Goal: Contribute content

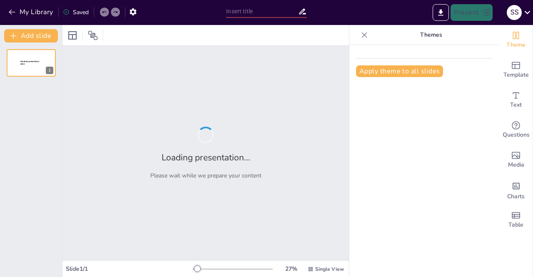
type input "Successfully delivered projects by Fuinno Technologies"
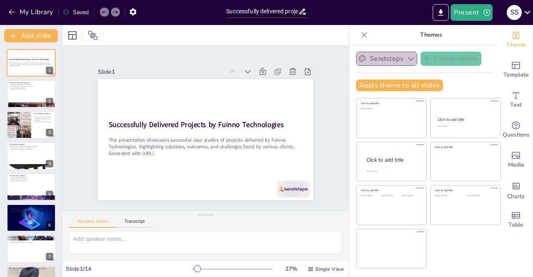
click at [407, 61] on icon "button" at bounding box center [411, 59] width 8 height 8
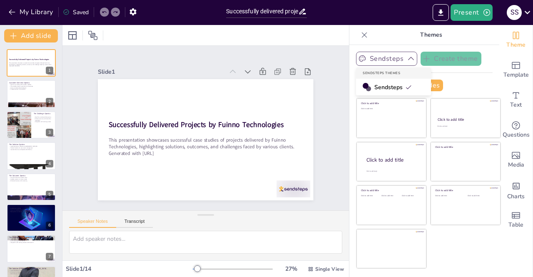
click at [407, 61] on icon "button" at bounding box center [411, 59] width 8 height 8
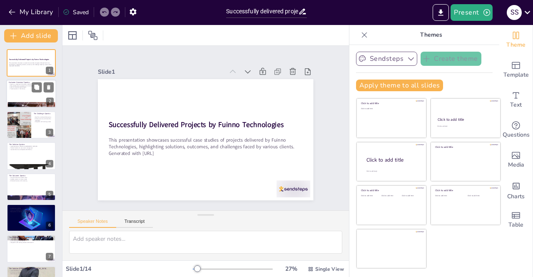
click at [35, 95] on div at bounding box center [31, 94] width 50 height 28
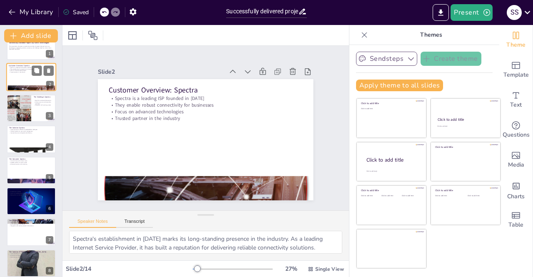
scroll to position [33, 0]
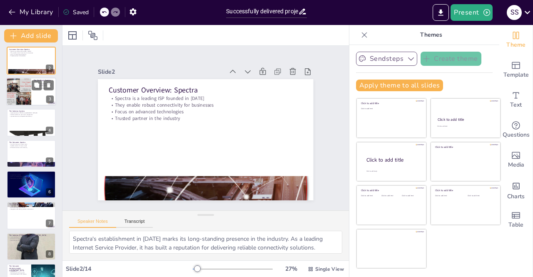
click at [26, 93] on div at bounding box center [19, 91] width 28 height 28
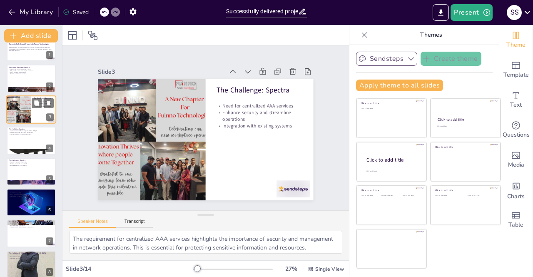
scroll to position [17, 0]
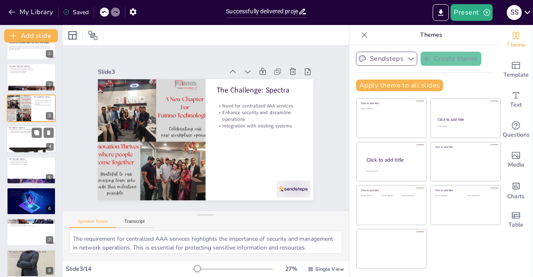
click at [25, 147] on div at bounding box center [31, 139] width 50 height 28
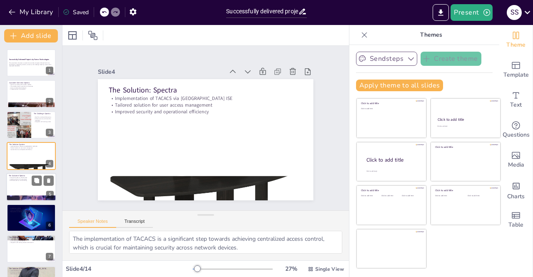
click at [27, 184] on div at bounding box center [31, 187] width 50 height 28
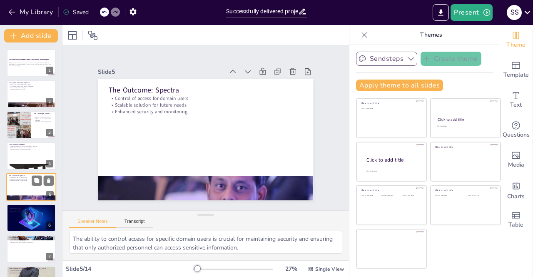
scroll to position [27, 0]
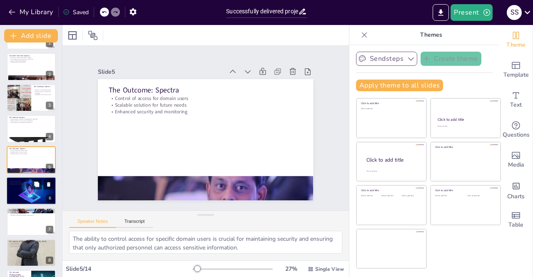
click at [32, 192] on div at bounding box center [31, 190] width 50 height 31
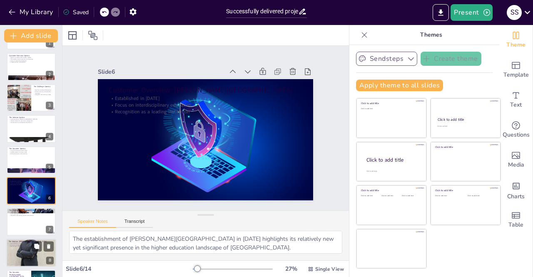
scroll to position [58, 0]
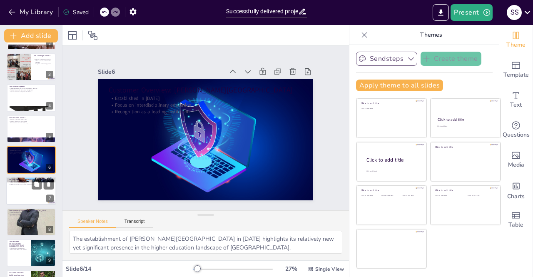
click at [27, 192] on div at bounding box center [31, 191] width 50 height 28
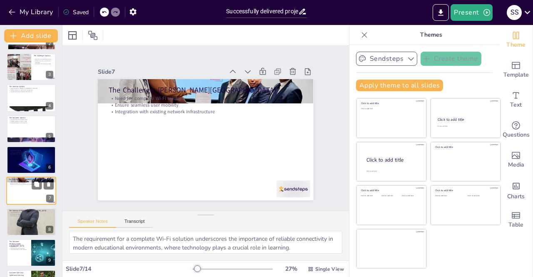
scroll to position [89, 0]
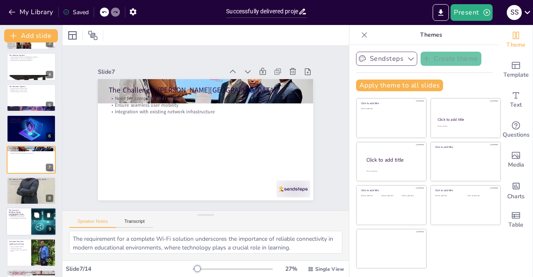
click at [17, 224] on div at bounding box center [31, 221] width 50 height 28
type textarea "Improved connectivity fosters collaboration among students and staff, enhancing…"
